Goal: Transaction & Acquisition: Purchase product/service

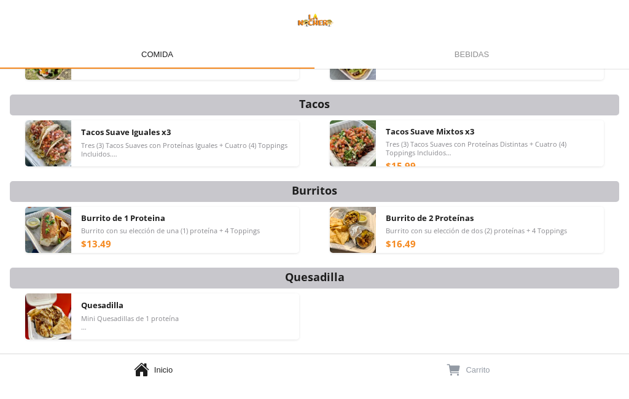
click at [400, 182] on div "Los Mejores Nachos de [US_STATE] Tacos Burritos Quesadilla Papas Fritas Nachera…" at bounding box center [314, 285] width 609 height 575
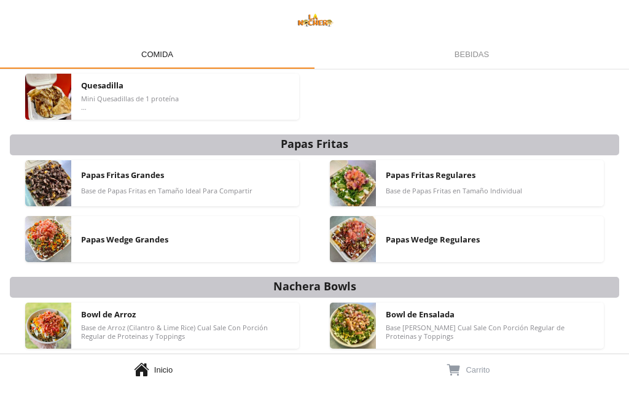
scroll to position [290, 0]
click at [436, 246] on div "Papas Wedge Regulares" at bounding box center [490, 239] width 208 height 46
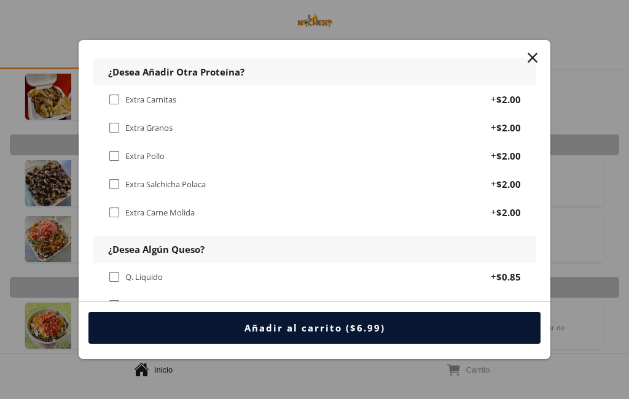
scroll to position [742, 0]
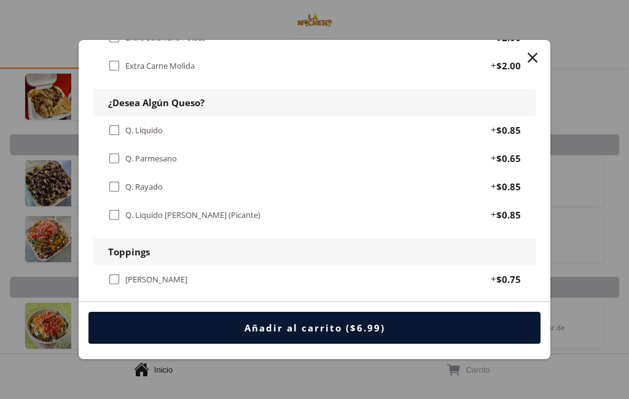
click at [150, 125] on div "Q. Liquido" at bounding box center [143, 130] width 37 height 10
click at [158, 273] on div " [PERSON_NAME]" at bounding box center [150, 280] width 84 height 14
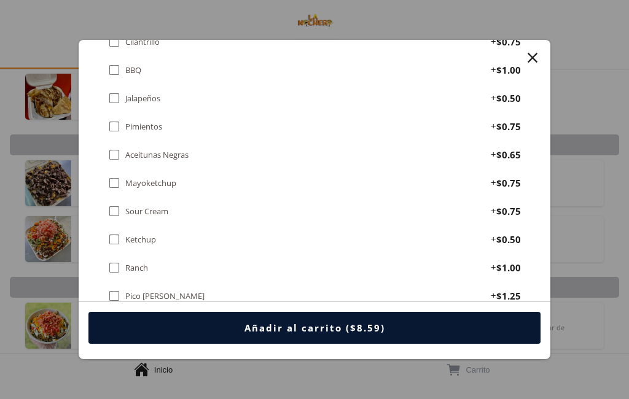
click at [156, 233] on div "Toppings  [PERSON_NAME] + $0.75  Maíz + $0.50  Refrito + $0.75  Guacamole +…" at bounding box center [314, 282] width 442 height 789
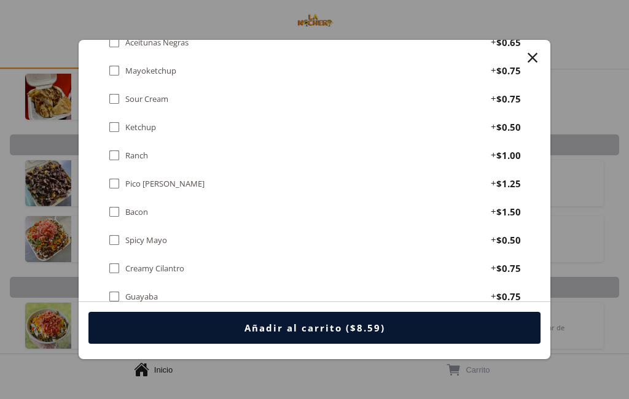
scroll to position [1160, 0]
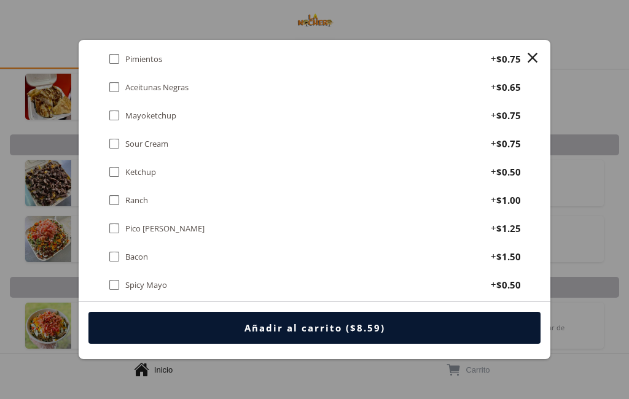
click at [149, 222] on div " Pico [PERSON_NAME]" at bounding box center [158, 229] width 101 height 14
click at [153, 111] on div "Mayoketchup" at bounding box center [150, 116] width 51 height 10
click at [160, 139] on div "Sour Cream" at bounding box center [146, 144] width 43 height 10
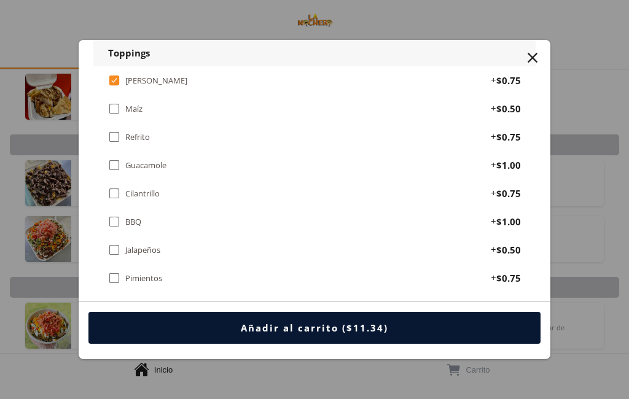
scroll to position [933, 0]
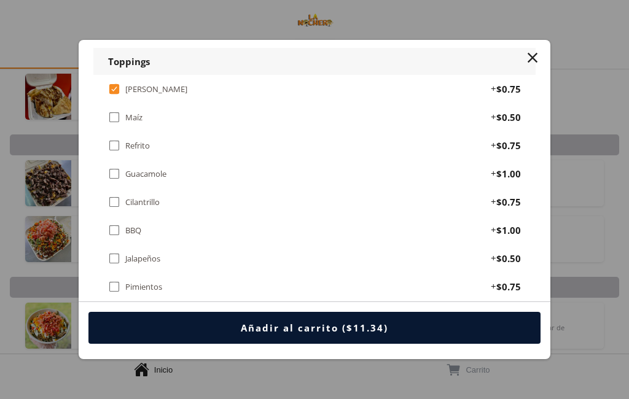
click at [161, 169] on div "Guacamole" at bounding box center [145, 174] width 41 height 10
click at [137, 141] on div "Refrito" at bounding box center [137, 146] width 25 height 10
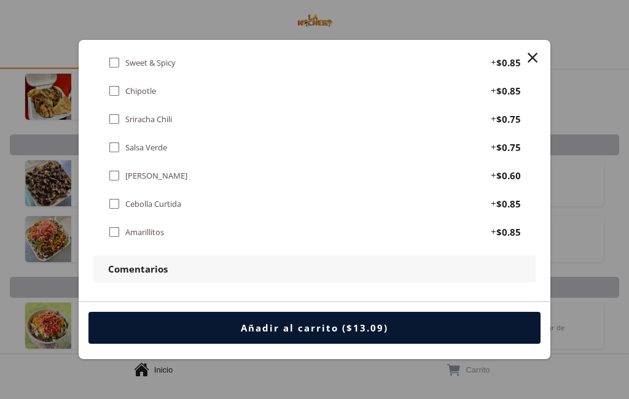
scroll to position [1523, 0]
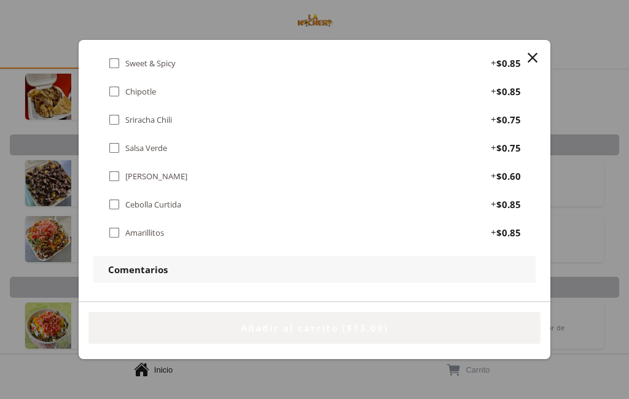
click at [224, 338] on button "Añadir al carrito ($13.09)" at bounding box center [314, 328] width 452 height 32
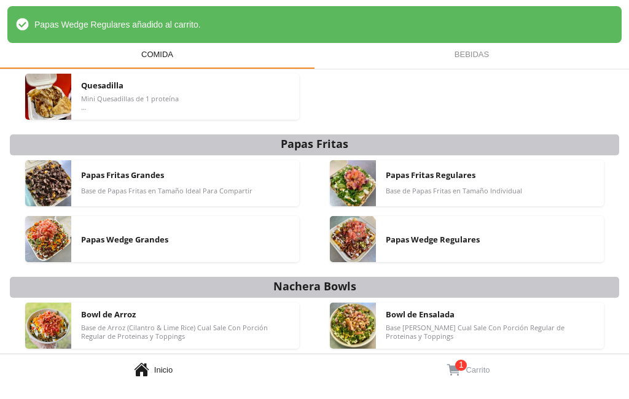
click at [497, 372] on link "  1 Carrito" at bounding box center [471, 368] width 314 height 29
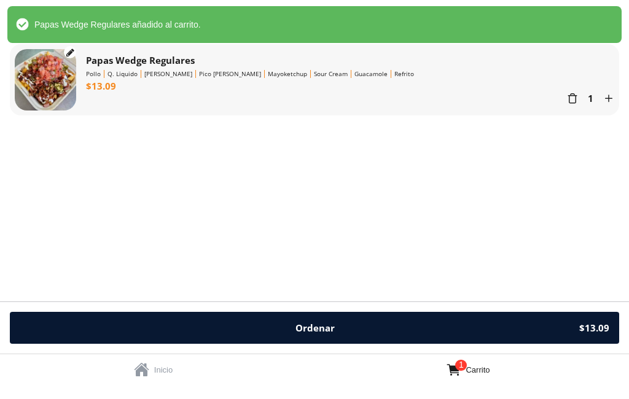
click at [497, 372] on link "  1 Carrito" at bounding box center [471, 368] width 314 height 29
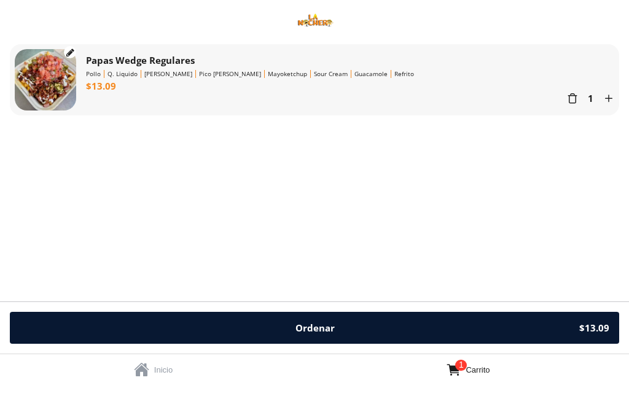
click at [344, 314] on button "Ordenar $13.09" at bounding box center [314, 328] width 609 height 32
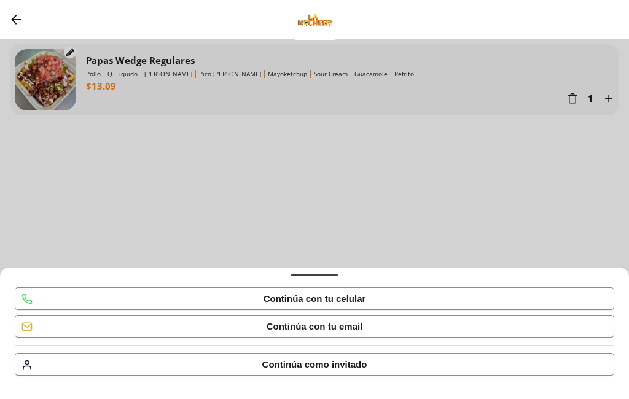
click at [341, 375] on div " Continúa como invitado" at bounding box center [314, 364] width 598 height 21
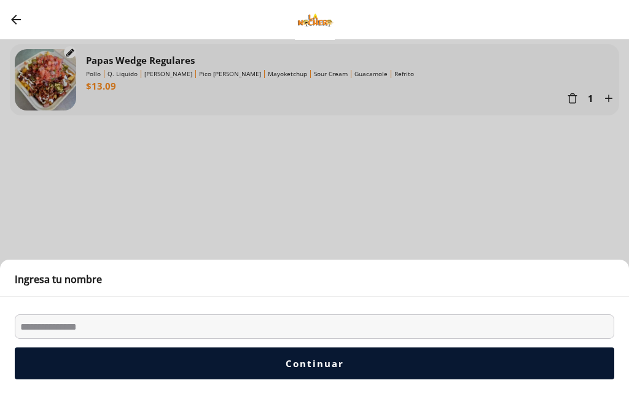
click at [246, 328] on input "Bottom Sheet" at bounding box center [314, 326] width 599 height 25
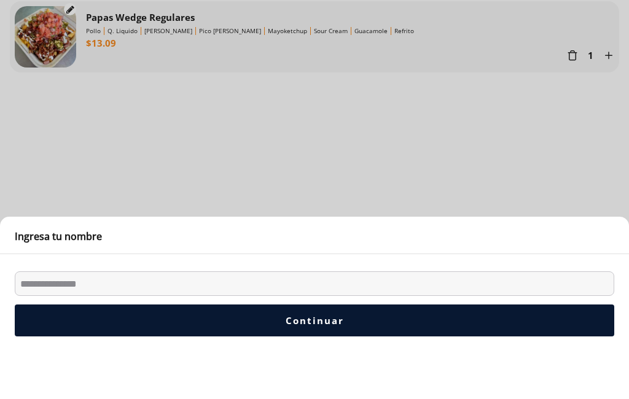
type input "**********"
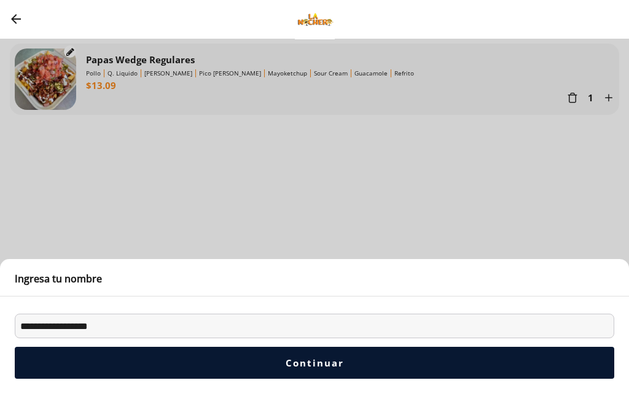
click at [166, 367] on button "Continuar" at bounding box center [314, 363] width 599 height 32
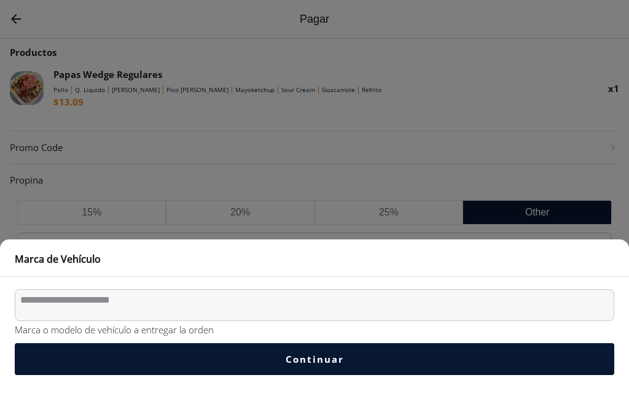
click at [250, 312] on textarea "Bottom Sheet" at bounding box center [314, 306] width 599 height 32
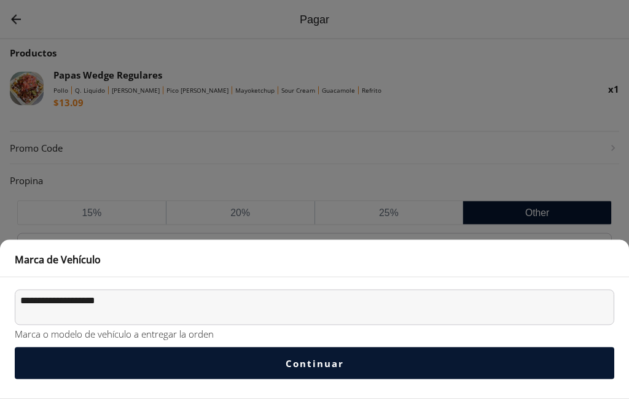
type textarea "**********"
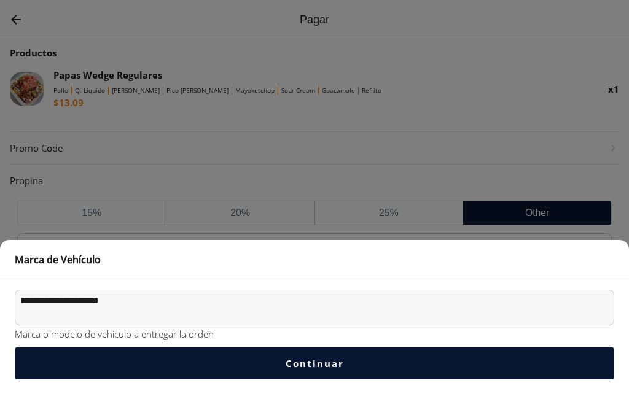
click at [433, 362] on button "Continuar" at bounding box center [314, 363] width 599 height 32
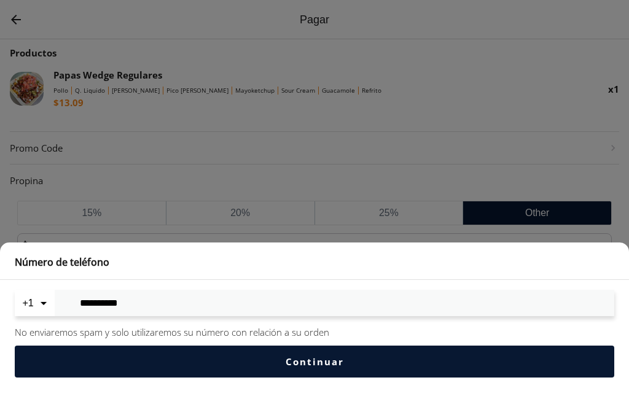
type input "**********"
click at [339, 357] on div "Continuar" at bounding box center [314, 361] width 58 height 12
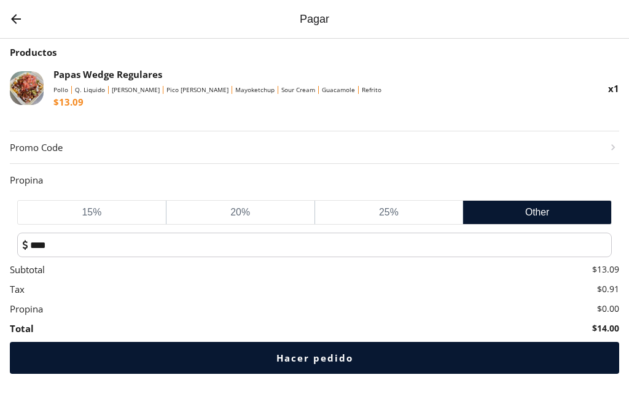
click at [319, 293] on div "Tax $0.91" at bounding box center [314, 290] width 609 height 12
click at [327, 189] on div "Propina" at bounding box center [314, 181] width 609 height 32
click at [341, 354] on div "Hacer pedido" at bounding box center [314, 358] width 77 height 12
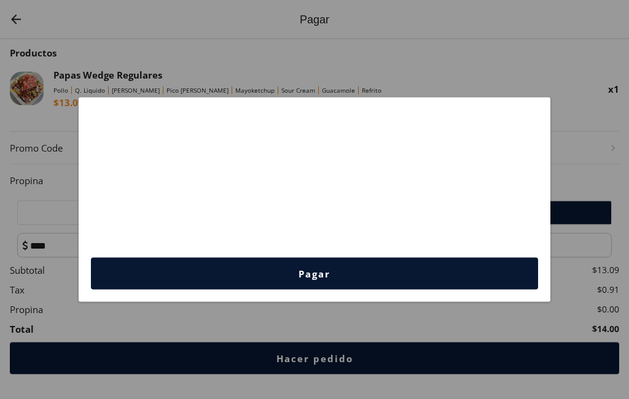
click at [306, 281] on button "Pagar" at bounding box center [314, 274] width 447 height 32
